Goal: Information Seeking & Learning: Learn about a topic

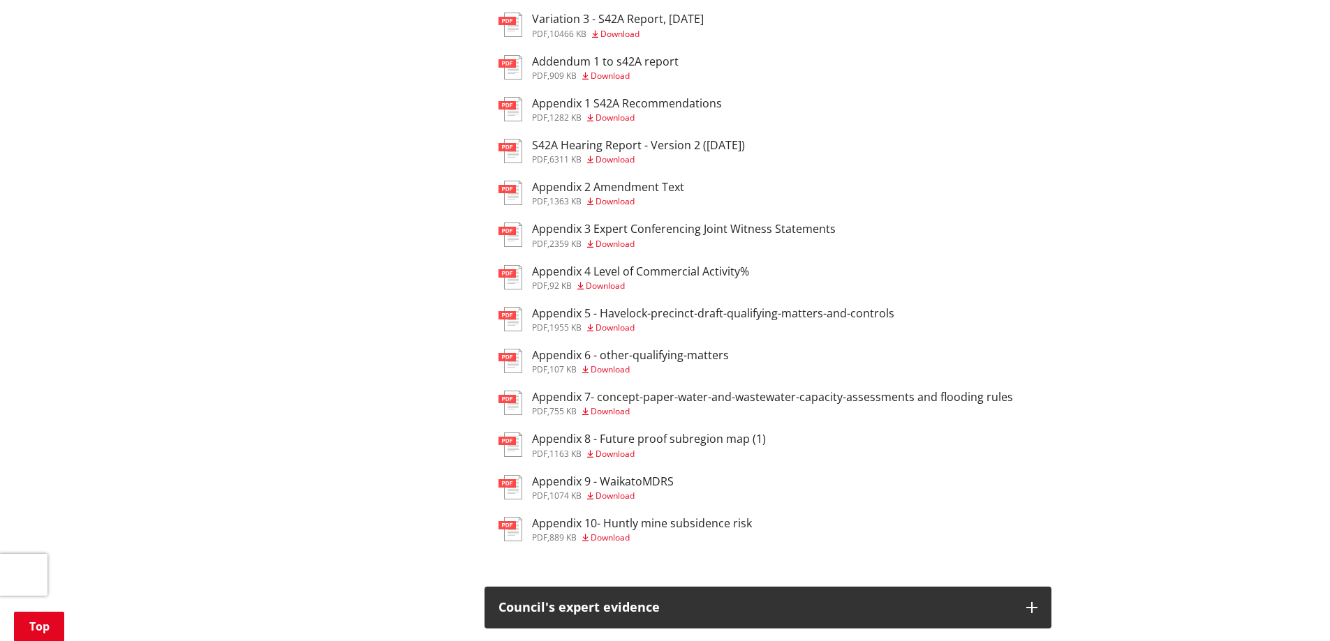
scroll to position [2792, 0]
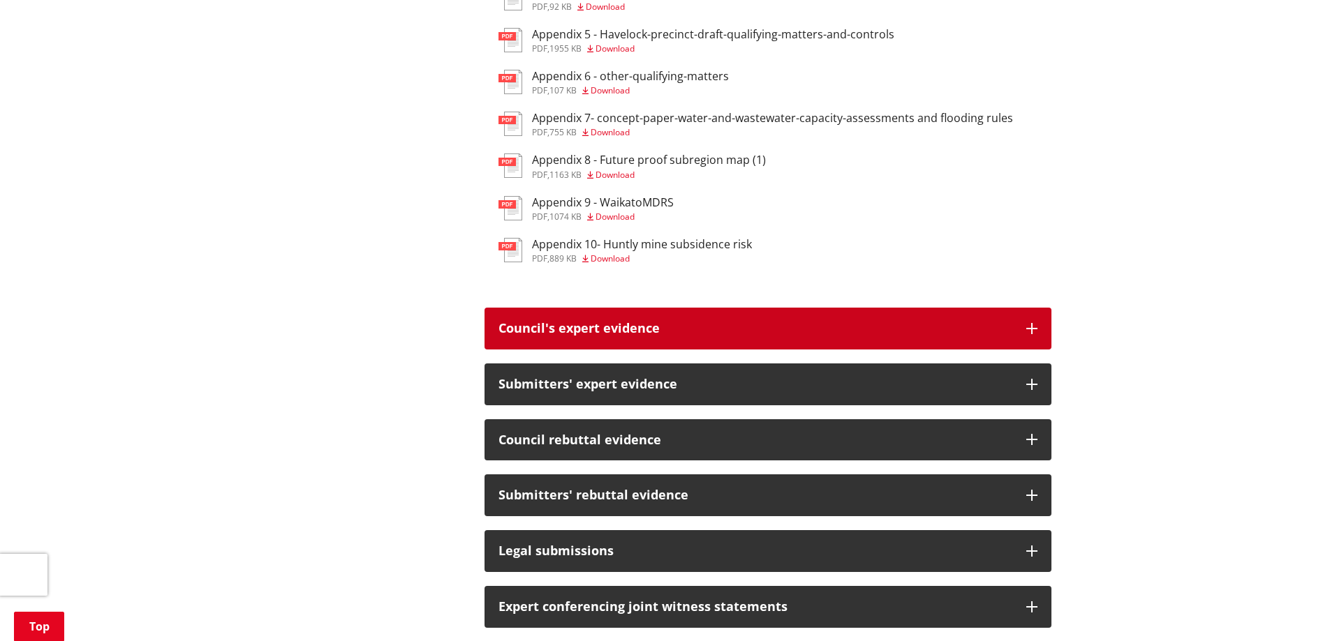
click at [1024, 350] on button "Council's expert evidence" at bounding box center [767, 329] width 567 height 42
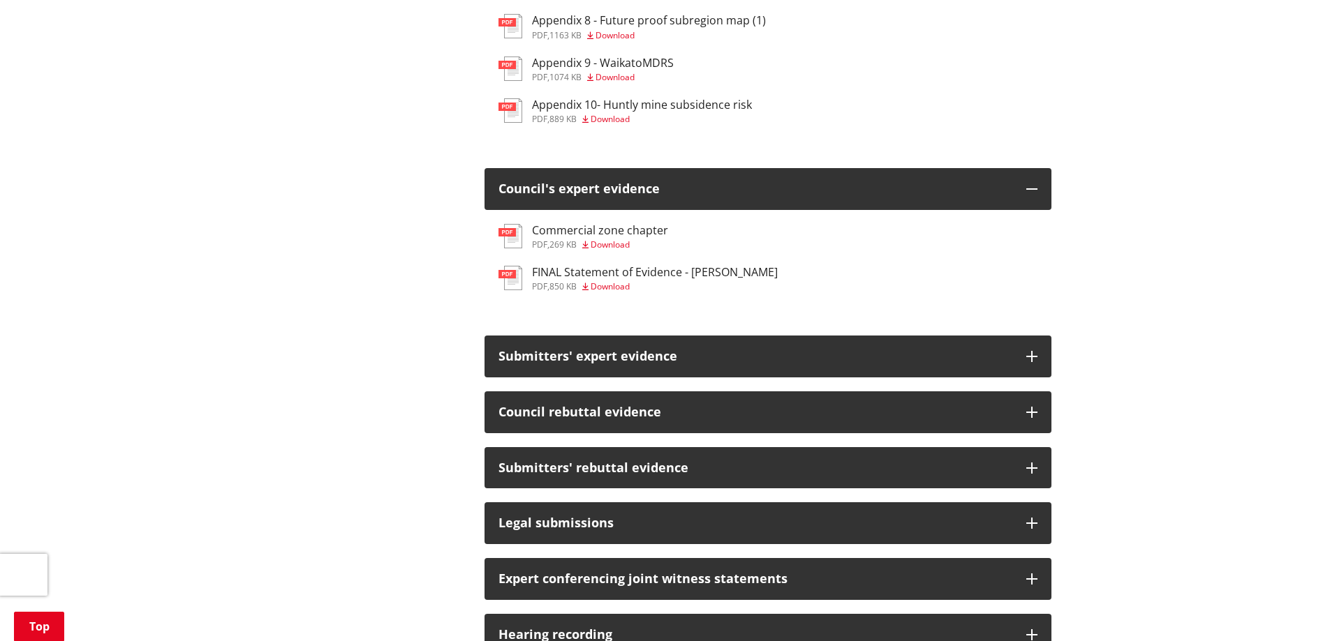
scroll to position [3071, 0]
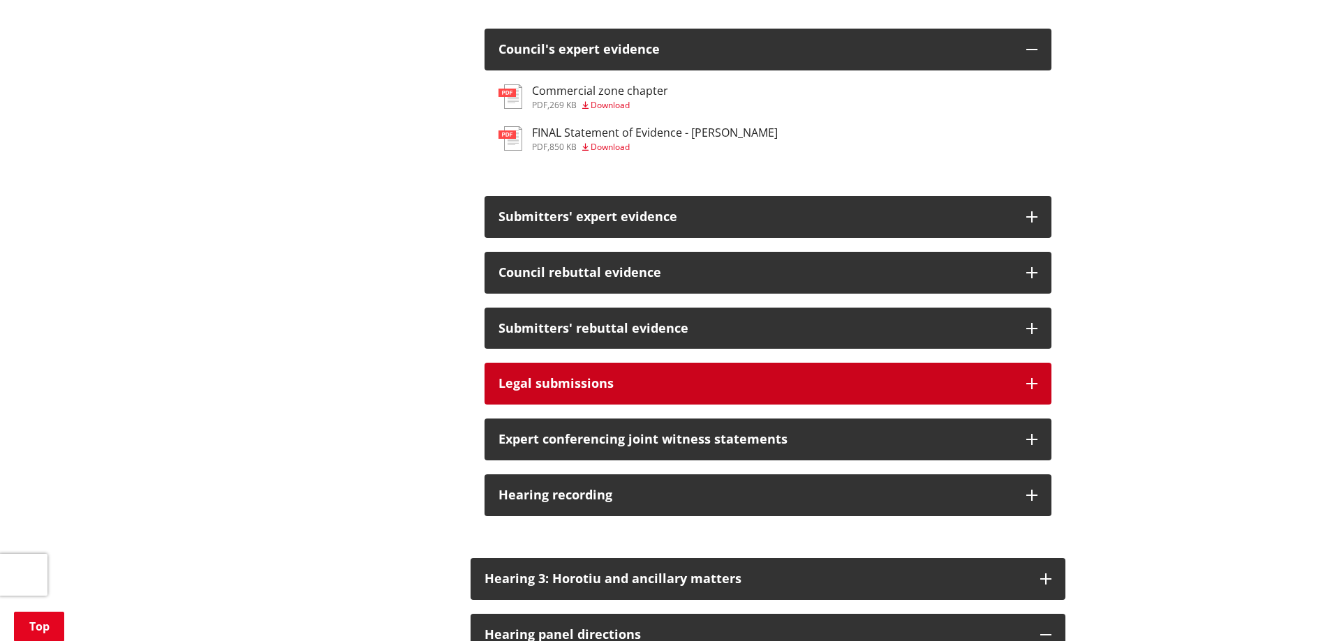
click at [1029, 389] on icon "button" at bounding box center [1031, 383] width 11 height 11
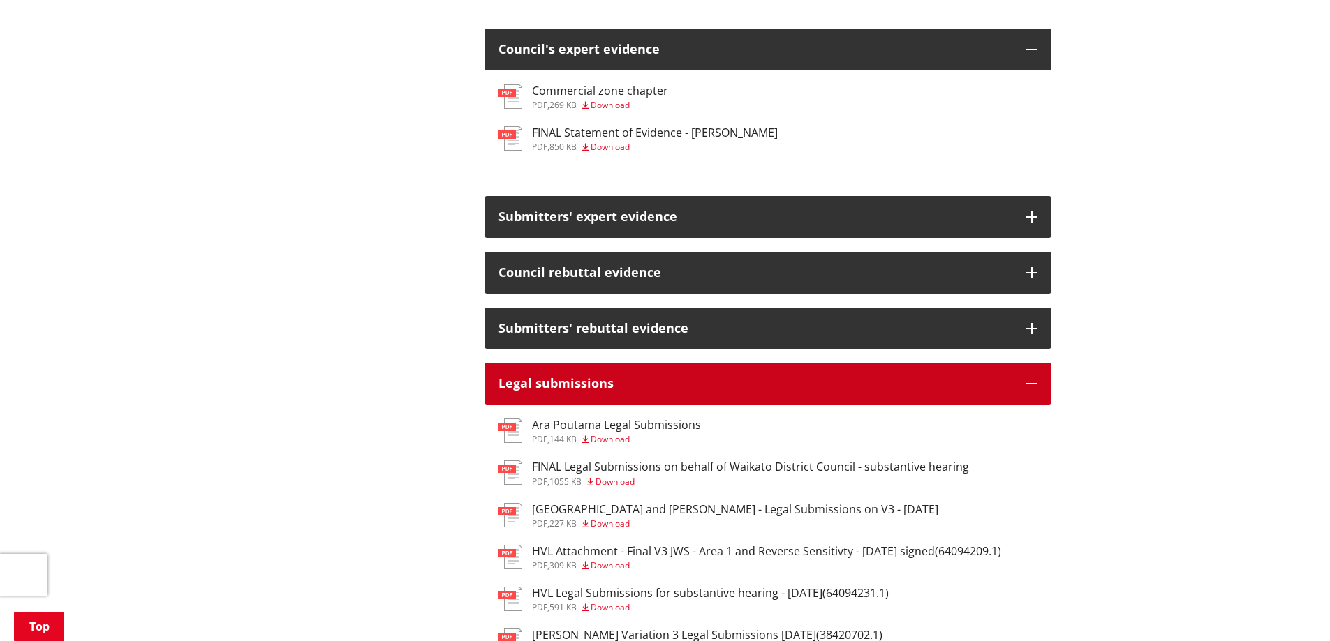
scroll to position [3211, 0]
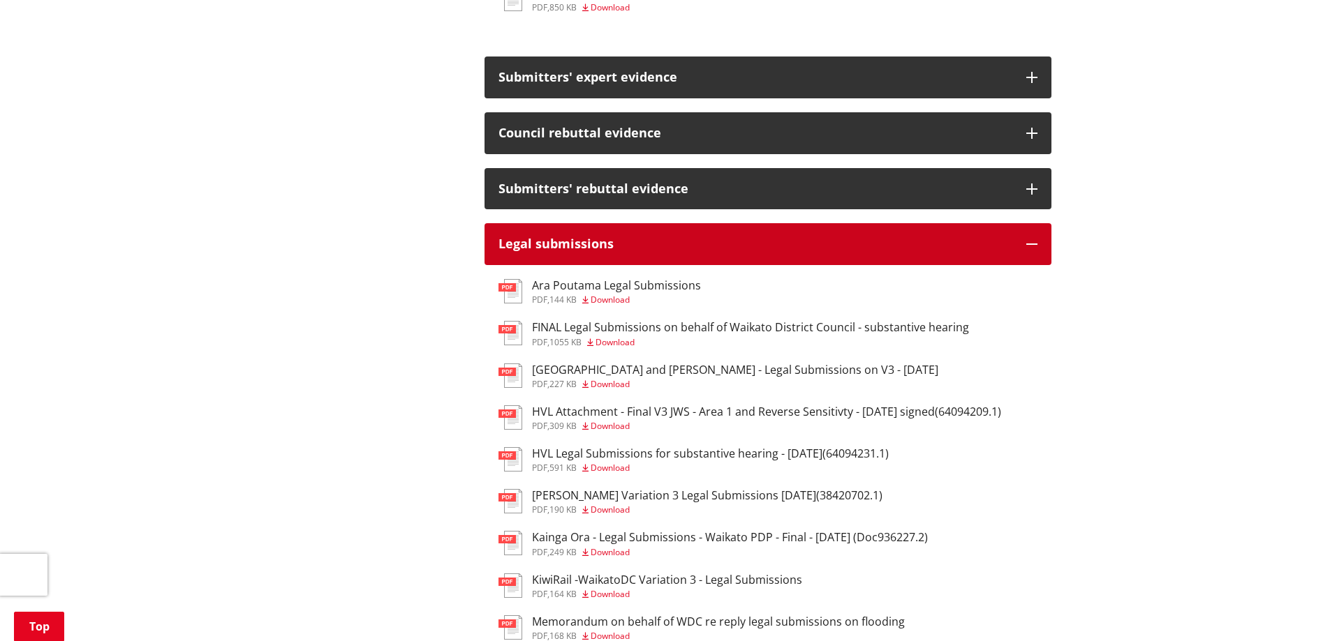
click at [1033, 265] on button "Legal submissions" at bounding box center [767, 244] width 567 height 42
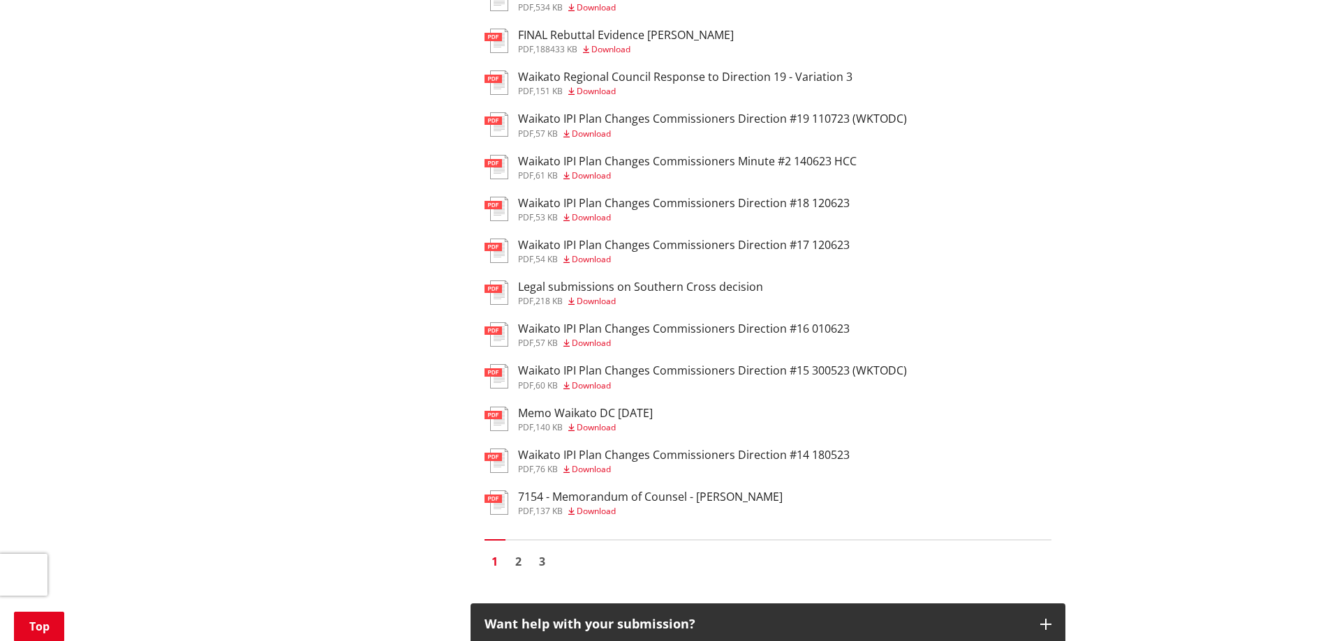
scroll to position [4118, 0]
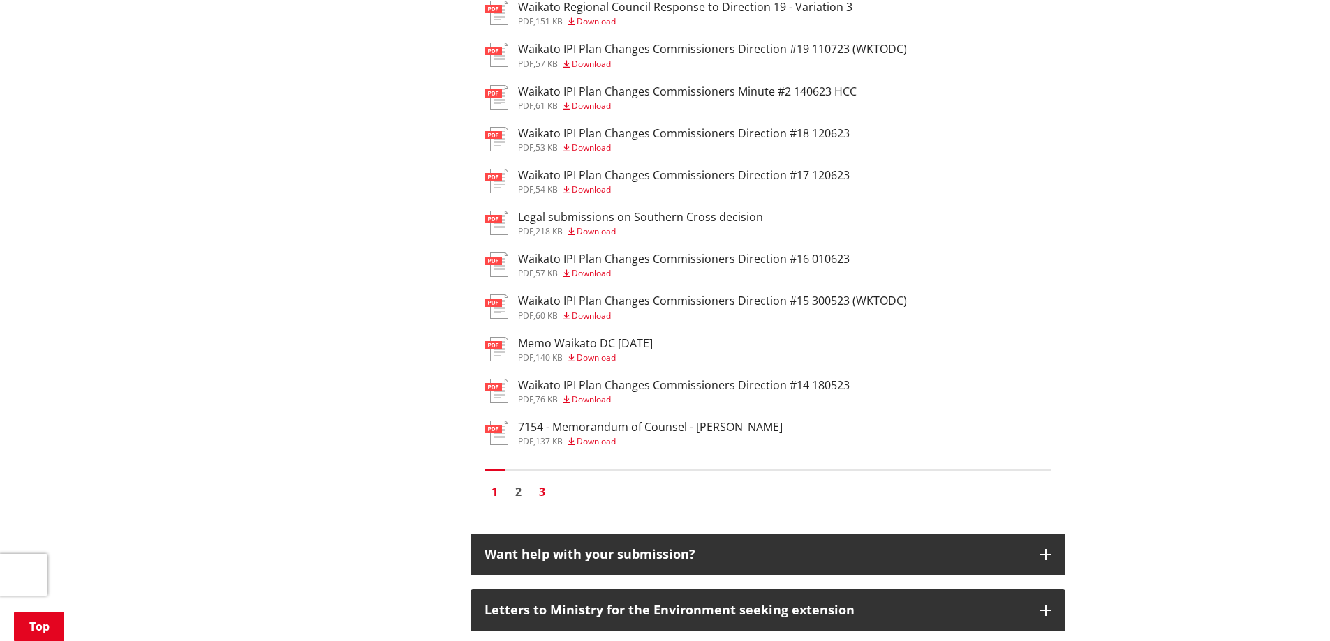
click at [543, 503] on link "3" at bounding box center [542, 492] width 21 height 21
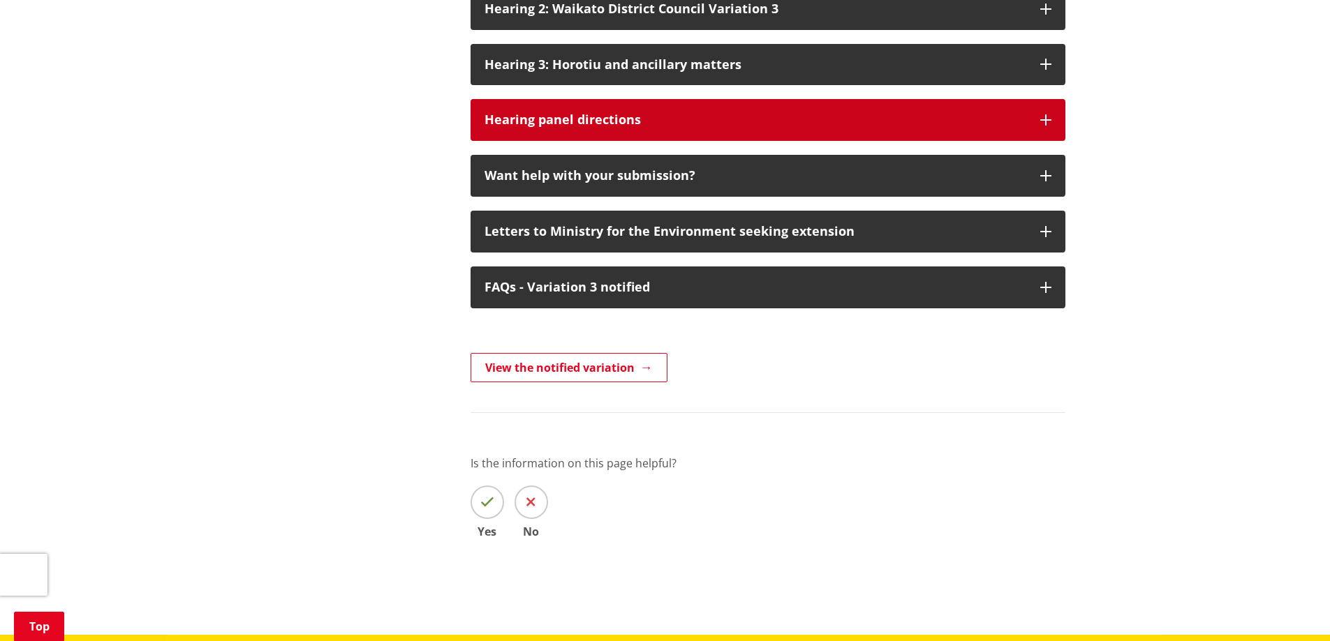
scroll to position [907, 0]
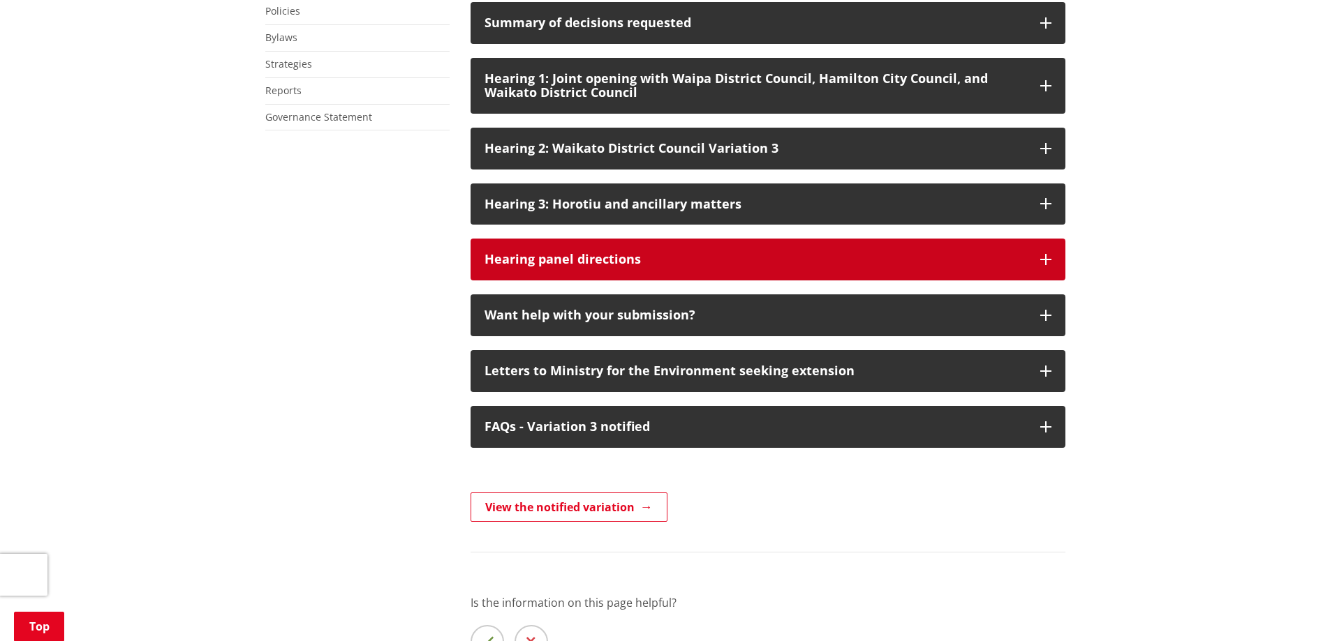
click at [1050, 265] on icon "button" at bounding box center [1045, 259] width 11 height 11
